Goal: Answer question/provide support

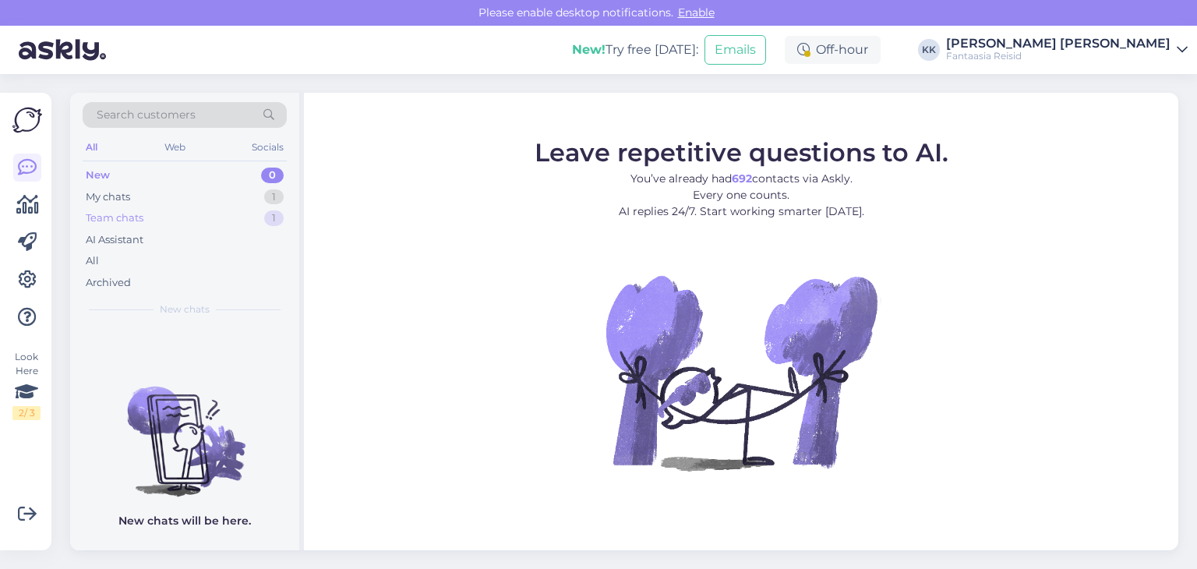
click at [146, 222] on div "Team chats 1" at bounding box center [185, 218] width 204 height 22
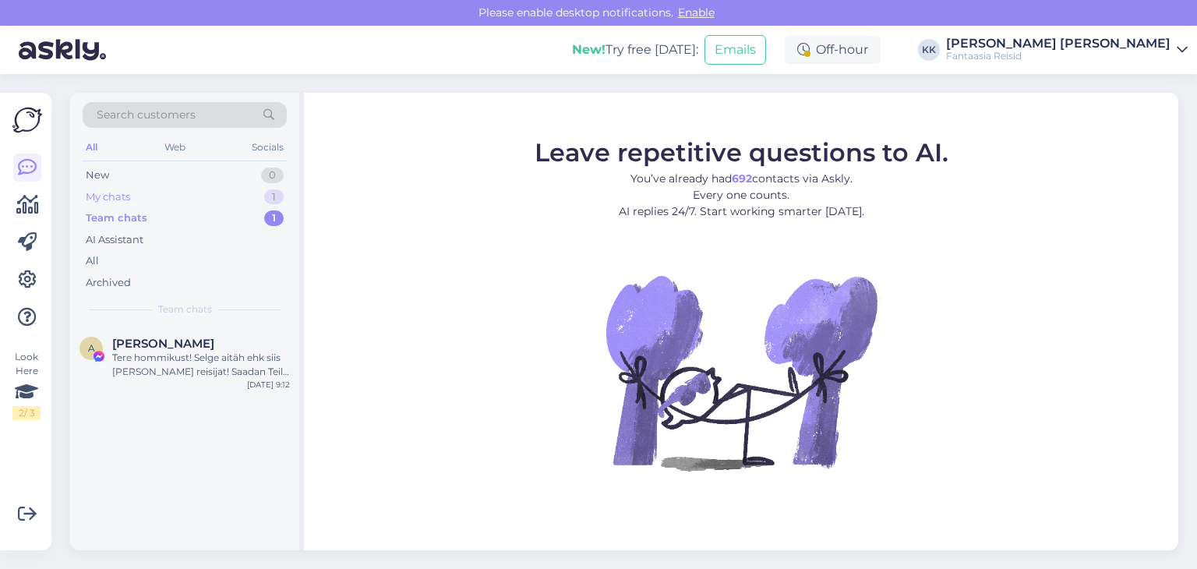
click at [140, 203] on div "My chats 1" at bounding box center [185, 197] width 204 height 22
click at [139, 194] on div "My chats 1" at bounding box center [185, 197] width 204 height 22
click at [144, 197] on div "My chats 1" at bounding box center [185, 197] width 204 height 22
click at [198, 365] on div "Soovin pakkumist Türki 3inimesele alates [DATE]eraldi toad,hommiku-ja õhusöök,r…" at bounding box center [201, 365] width 178 height 28
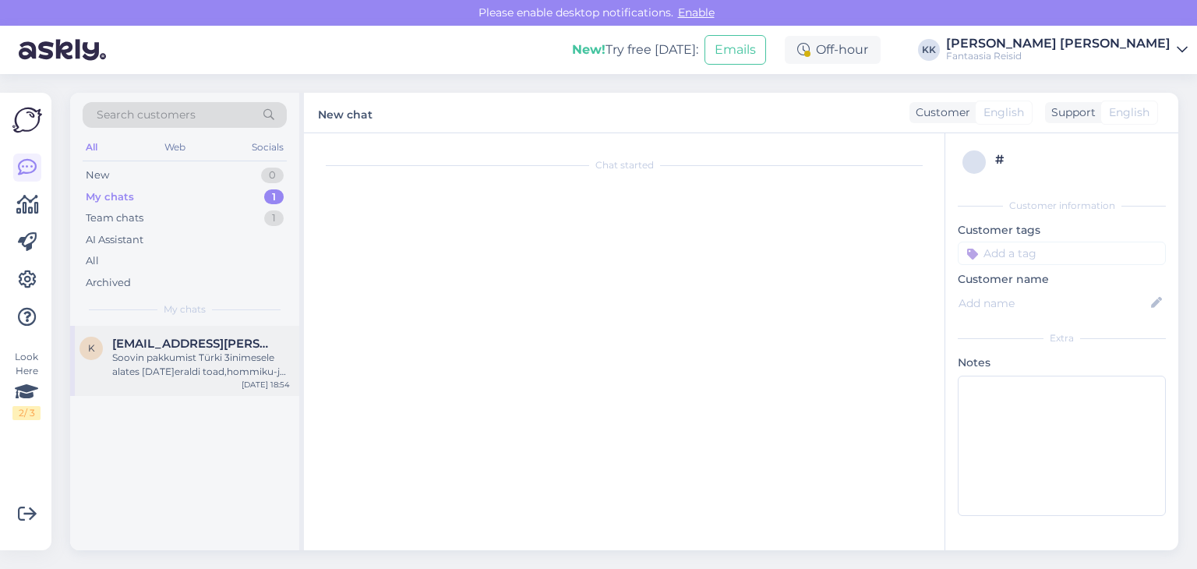
scroll to position [168, 0]
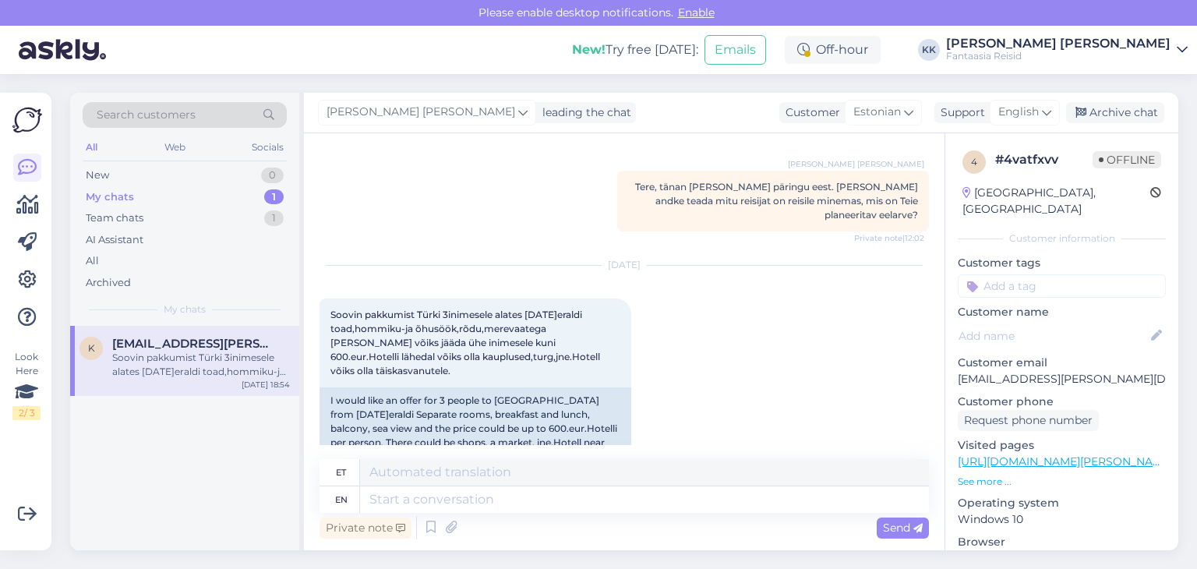
click at [151, 191] on div "My chats 1" at bounding box center [185, 197] width 204 height 22
click at [128, 194] on div "My chats" at bounding box center [110, 197] width 48 height 16
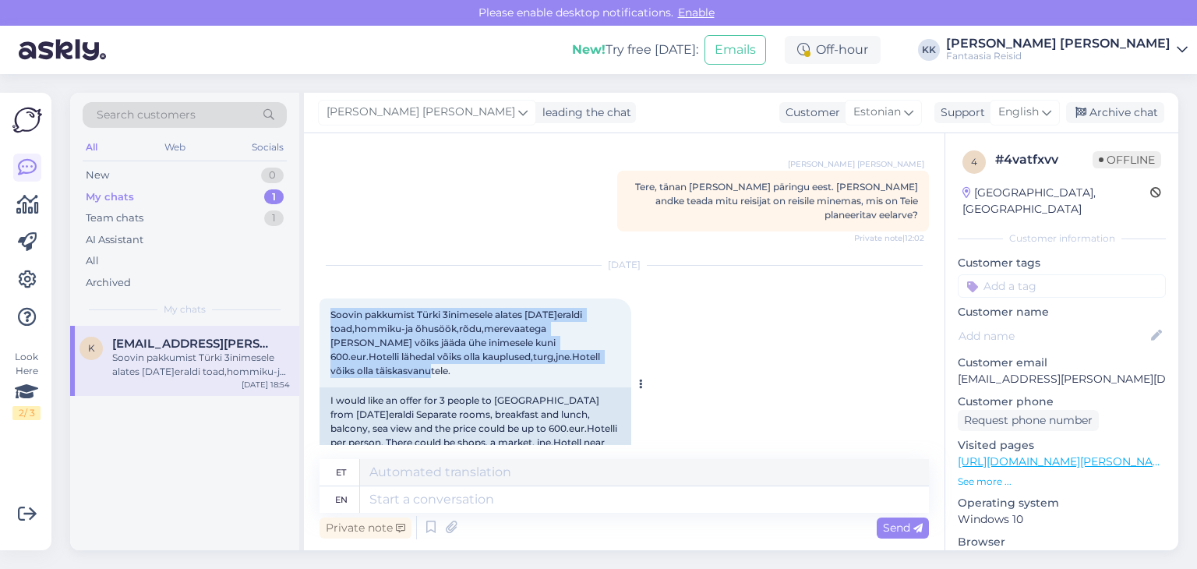
drag, startPoint x: 327, startPoint y: 285, endPoint x: 578, endPoint y: 338, distance: 255.6
click at [578, 338] on div "Soovin pakkumist Türki 3inimesele alates [DATE]eraldi toad,hommiku-ja õhusöök,r…" at bounding box center [476, 343] width 312 height 89
copy span "Soovin pakkumist Türki 3inimesele alates [DATE]eraldi toad,hommiku-ja õhusöök,r…"
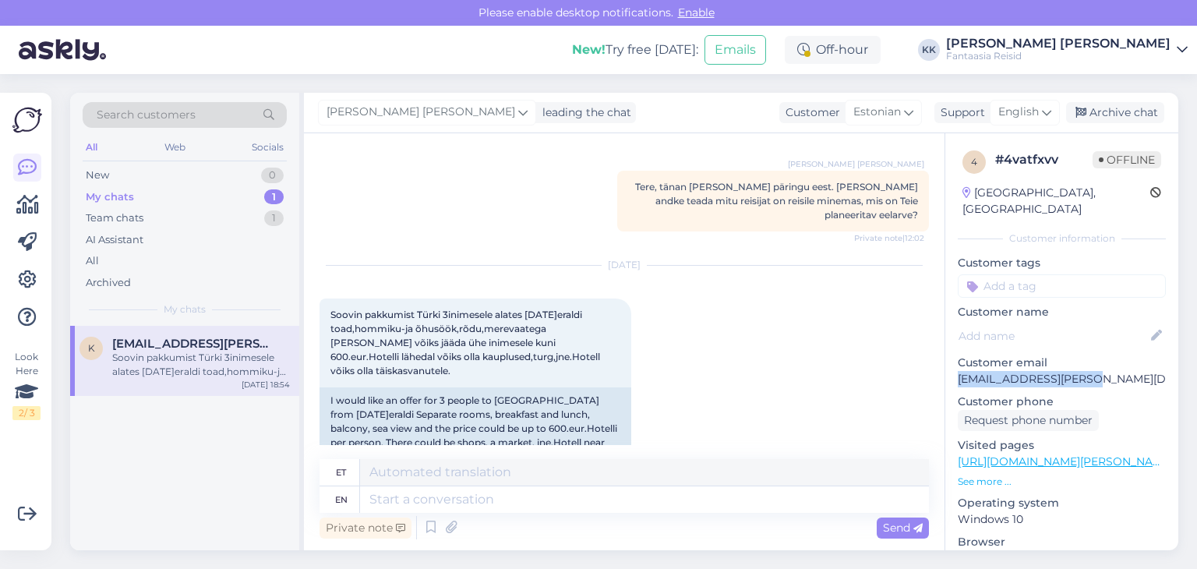
drag, startPoint x: 956, startPoint y: 362, endPoint x: 1089, endPoint y: 366, distance: 133.4
click at [1089, 366] on div "4 # 4vatfxvv Offline [GEOGRAPHIC_DATA], [GEOGRAPHIC_DATA] Customer information …" at bounding box center [1062, 461] width 233 height 657
copy p "[EMAIL_ADDRESS][PERSON_NAME][DOMAIN_NAME]"
click at [376, 528] on div "Private note" at bounding box center [366, 528] width 92 height 21
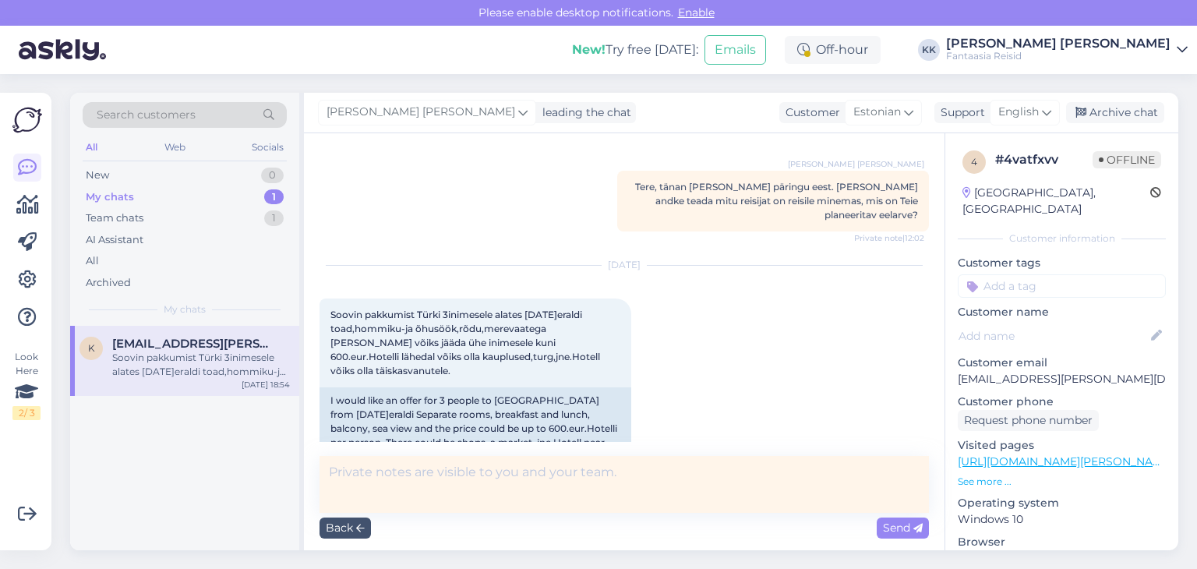
click at [364, 481] on textarea at bounding box center [625, 484] width 610 height 57
type textarea "Tere, tänan Teid täpsustuse eest. Saadan Teile hinnapakkumise meilile."
